Goal: Check status

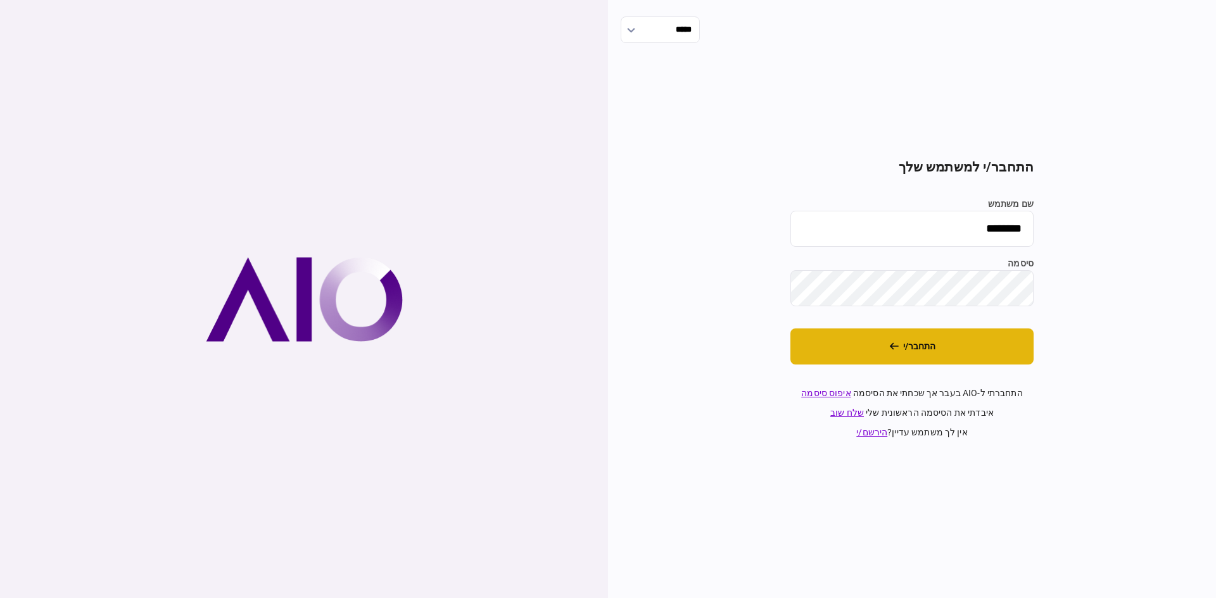
click at [940, 358] on button "התחבר/י" at bounding box center [911, 347] width 243 height 36
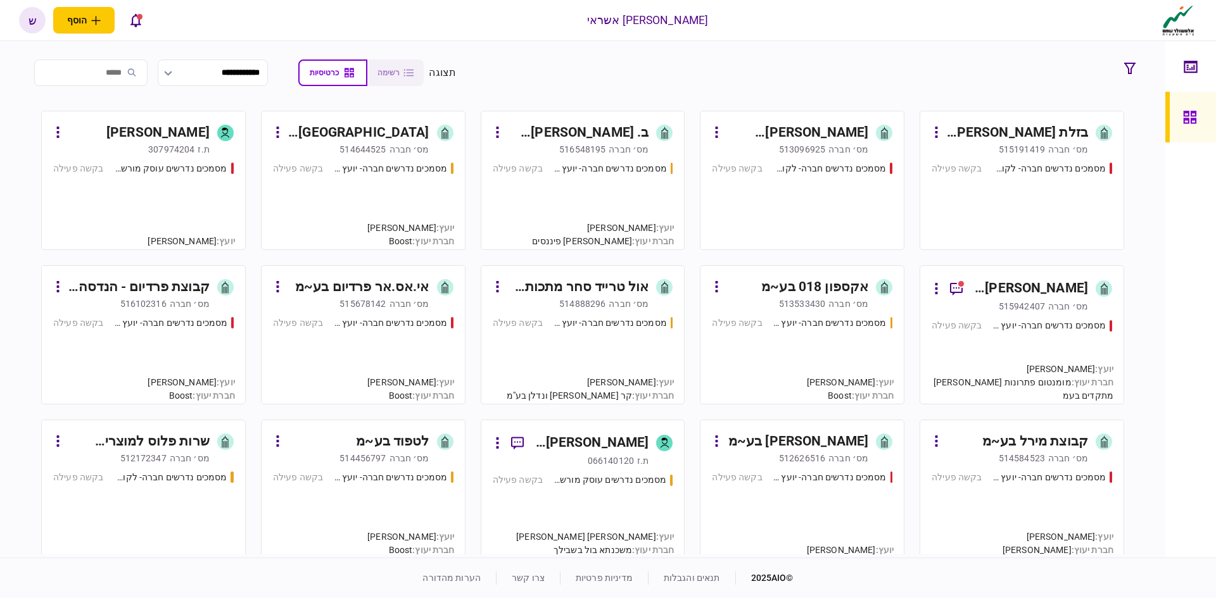
click at [996, 187] on div "מסמכים נדרשים חברה- לקוח קצה - ישיר בקשה פעילה" at bounding box center [1022, 200] width 180 height 77
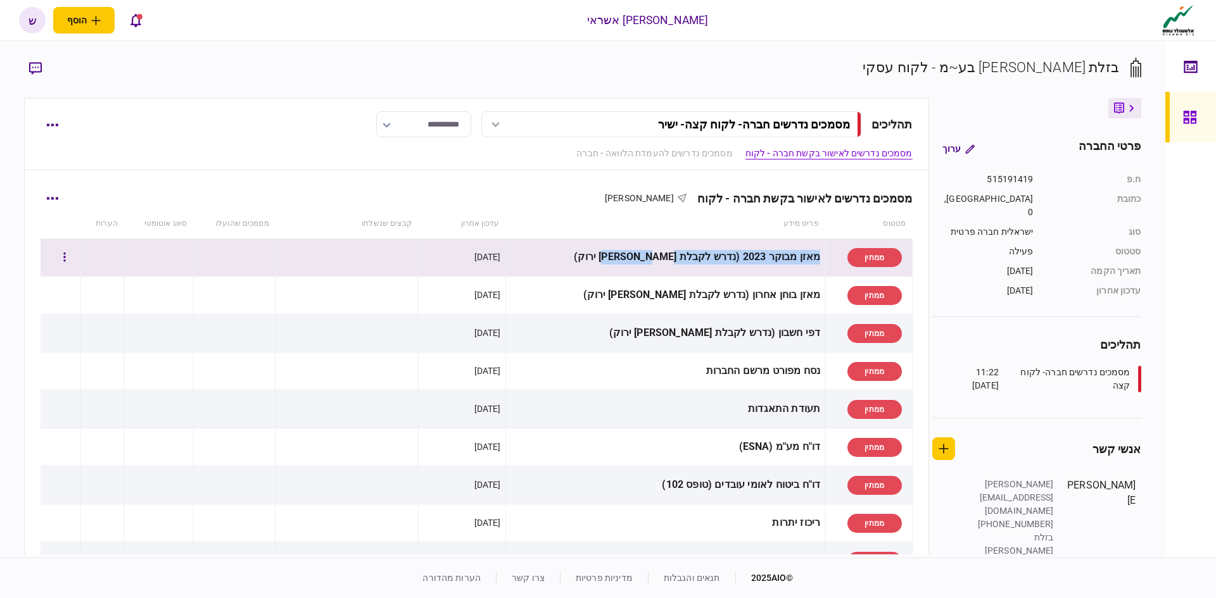
drag, startPoint x: 605, startPoint y: 250, endPoint x: 811, endPoint y: 269, distance: 207.4
click at [811, 269] on td "מאזן מבוקר 2023 (נדרש לקבלת [PERSON_NAME] ירוק)" at bounding box center [665, 258] width 320 height 38
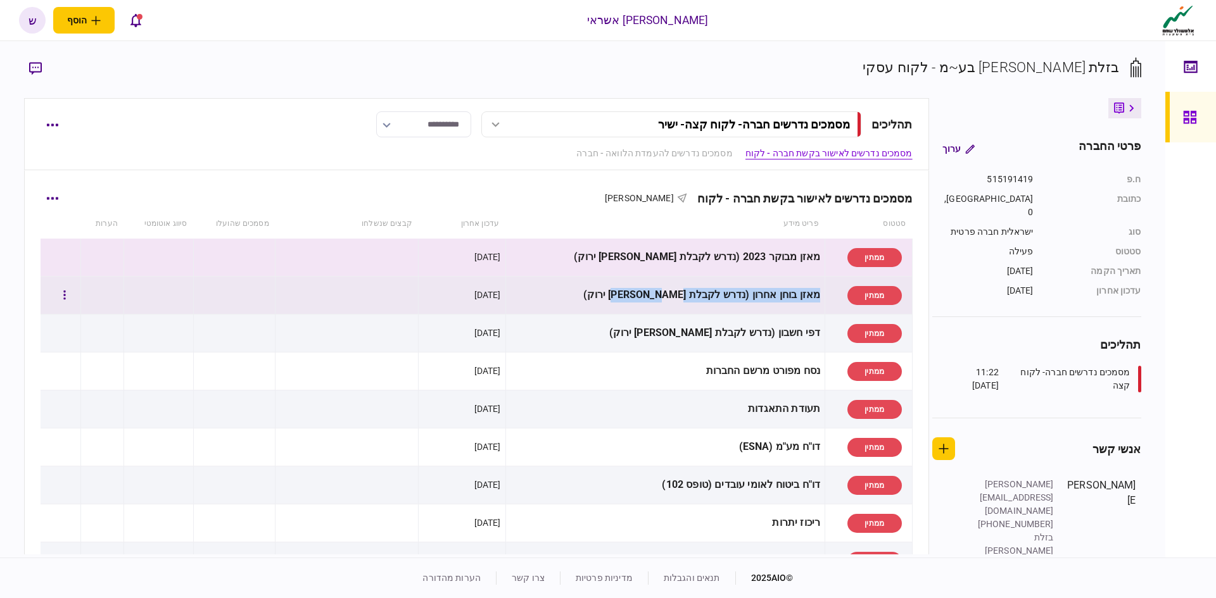
drag, startPoint x: 621, startPoint y: 298, endPoint x: 812, endPoint y: 306, distance: 191.4
click at [812, 306] on td "מאזן בוחן אחרון (נדרש לקבלת [PERSON_NAME] ירוק)" at bounding box center [665, 296] width 320 height 38
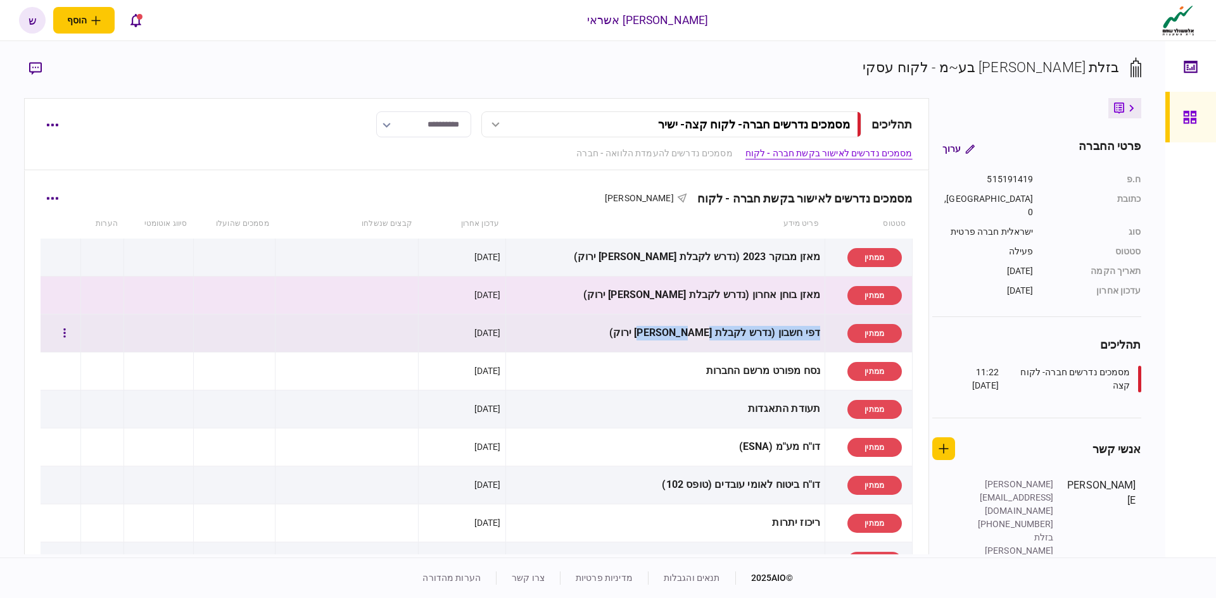
drag, startPoint x: 628, startPoint y: 329, endPoint x: 815, endPoint y: 343, distance: 187.3
click at [815, 343] on tr "ממתין דפי חשבון (נדרש לקבלת [PERSON_NAME] ירוק) [DATE]" at bounding box center [476, 334] width 871 height 38
